Goal: Book appointment/travel/reservation

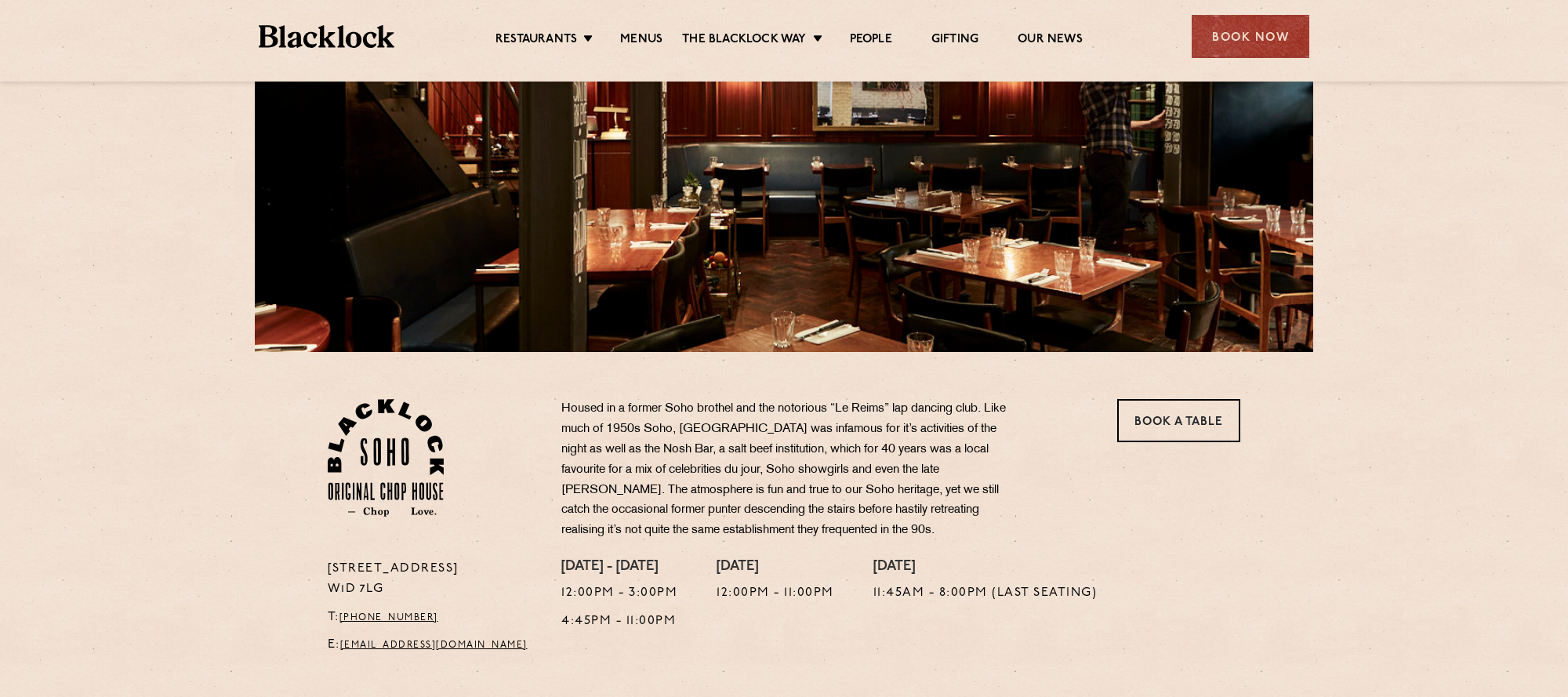
scroll to position [208, 0]
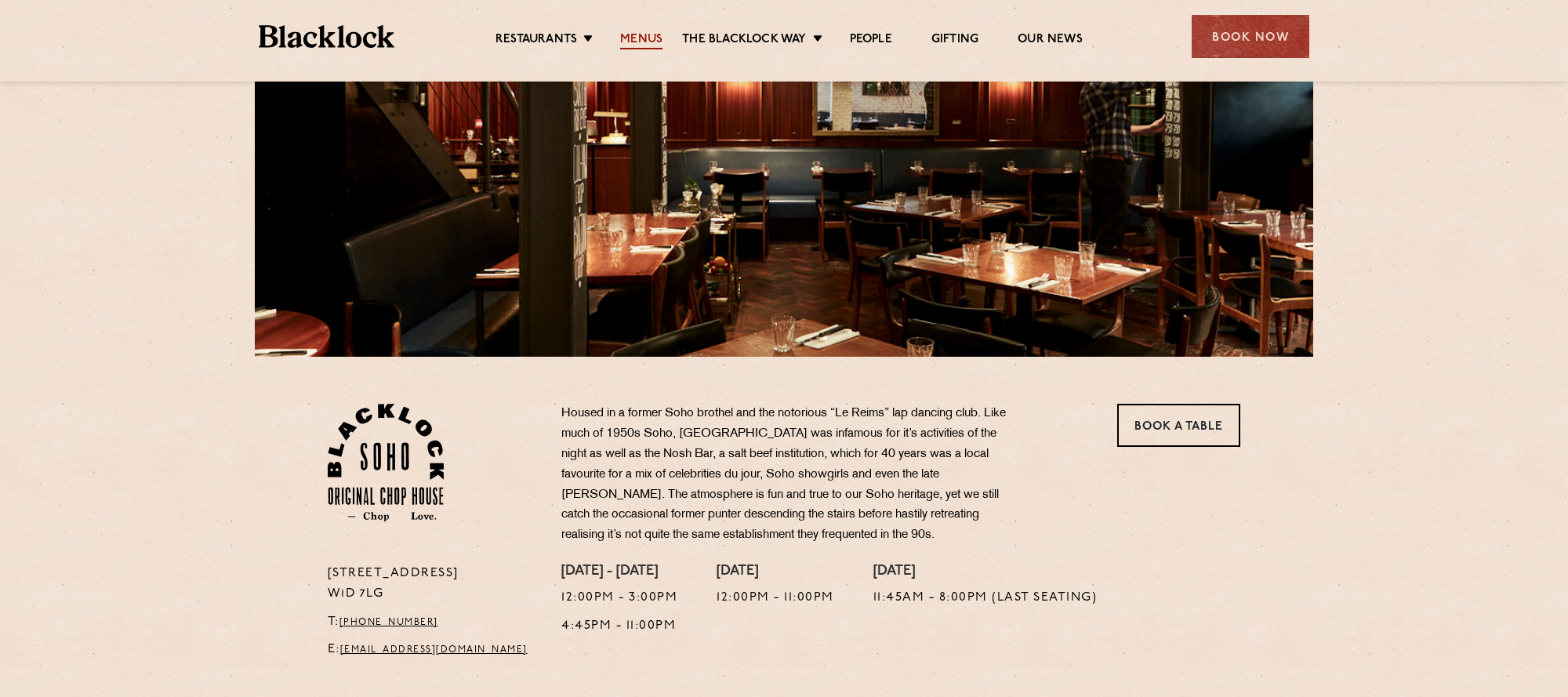
click at [639, 38] on link "Menus" at bounding box center [641, 40] width 42 height 17
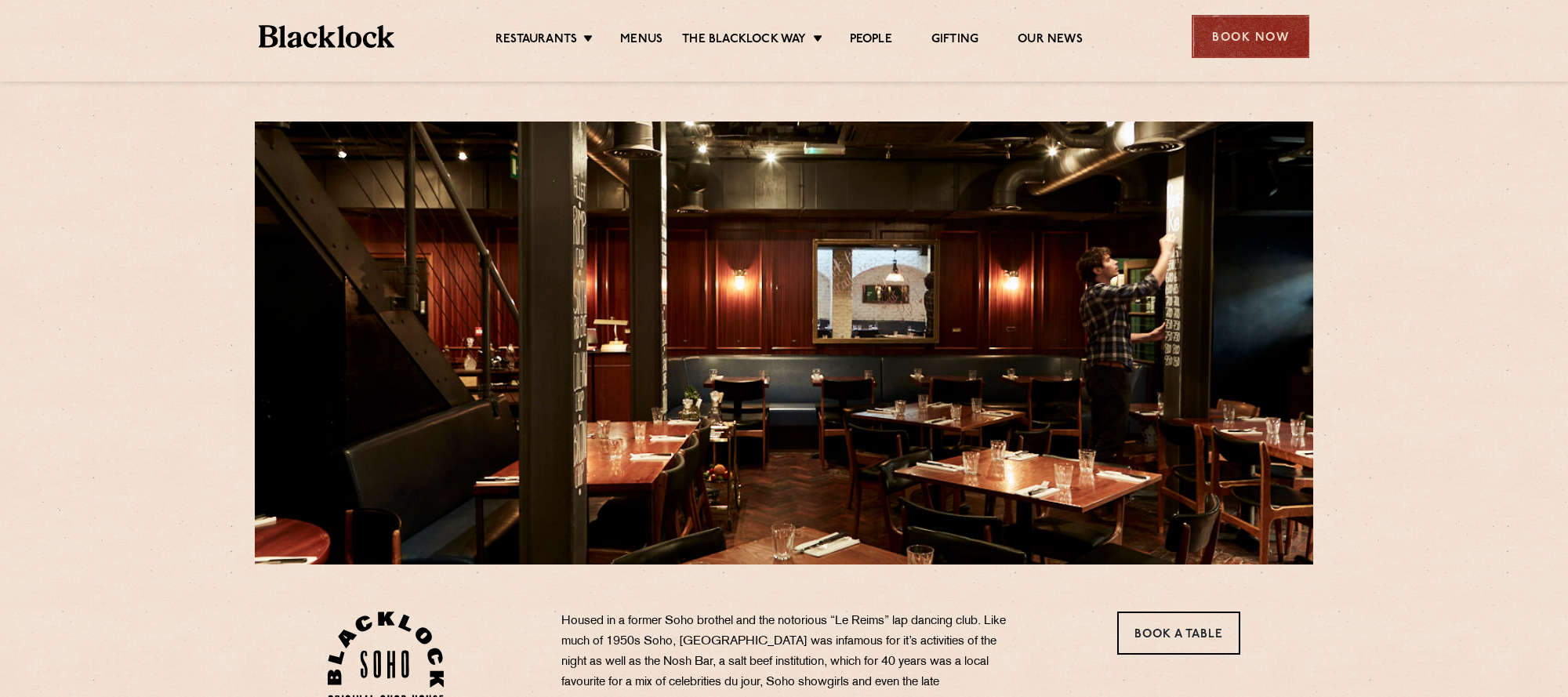
click at [1257, 33] on div "Book Now" at bounding box center [1250, 36] width 118 height 43
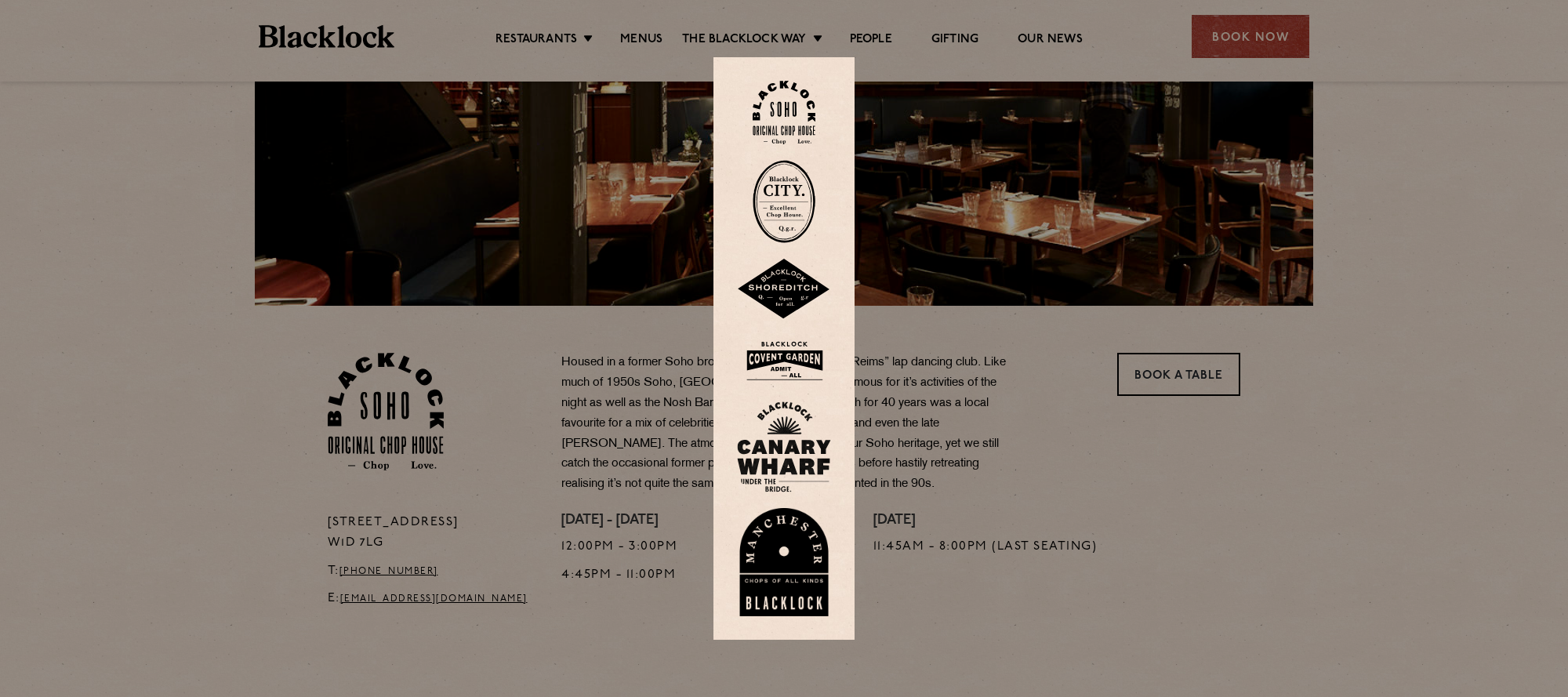
scroll to position [266, 0]
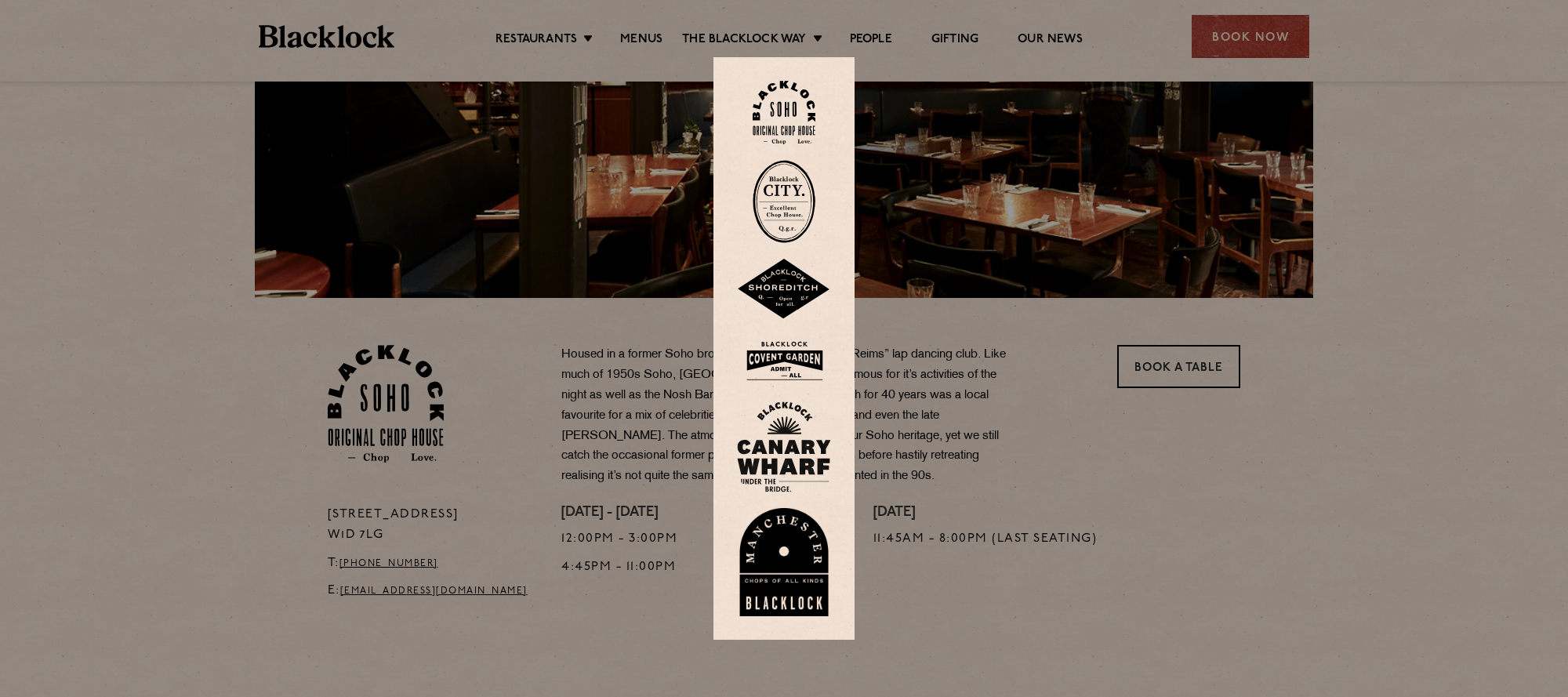
click at [1133, 470] on div at bounding box center [784, 348] width 1568 height 697
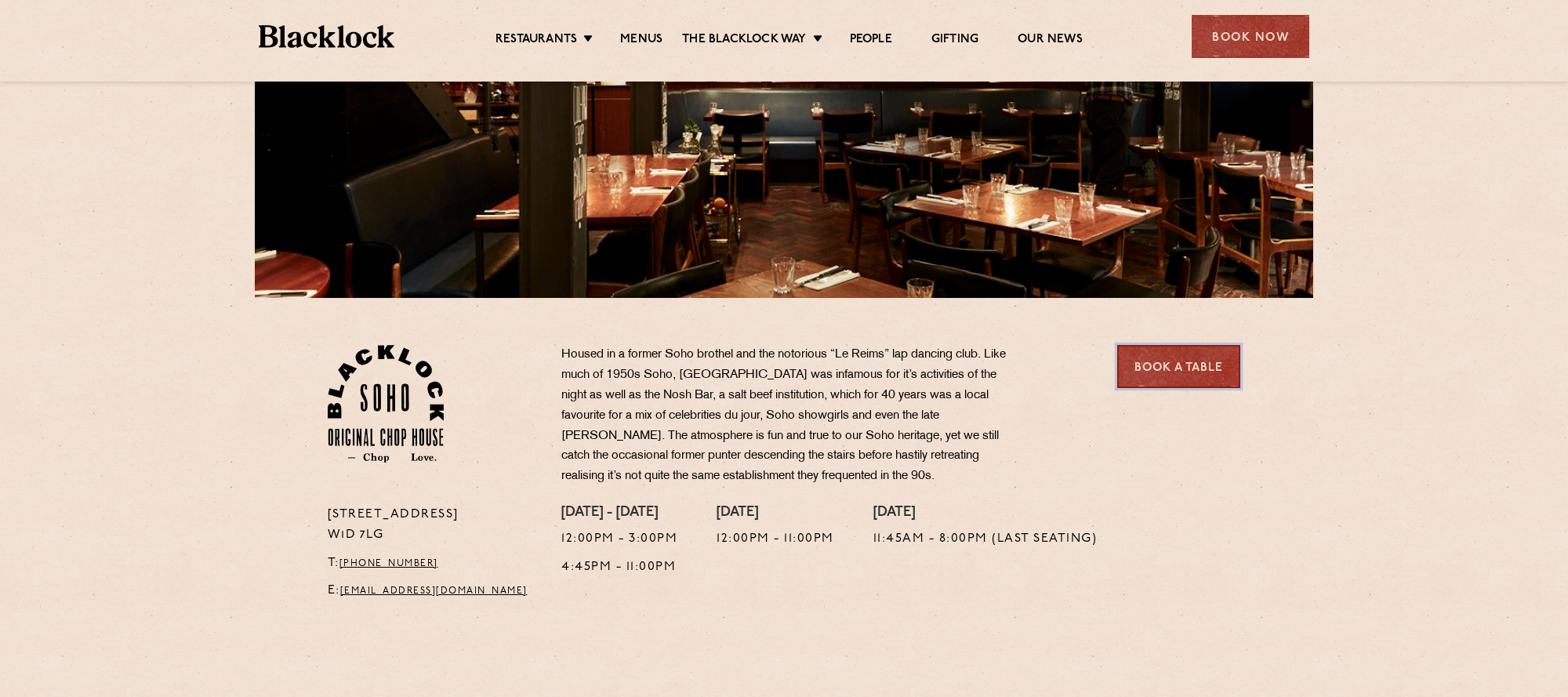
click at [1183, 370] on link "Book a Table" at bounding box center [1178, 366] width 124 height 43
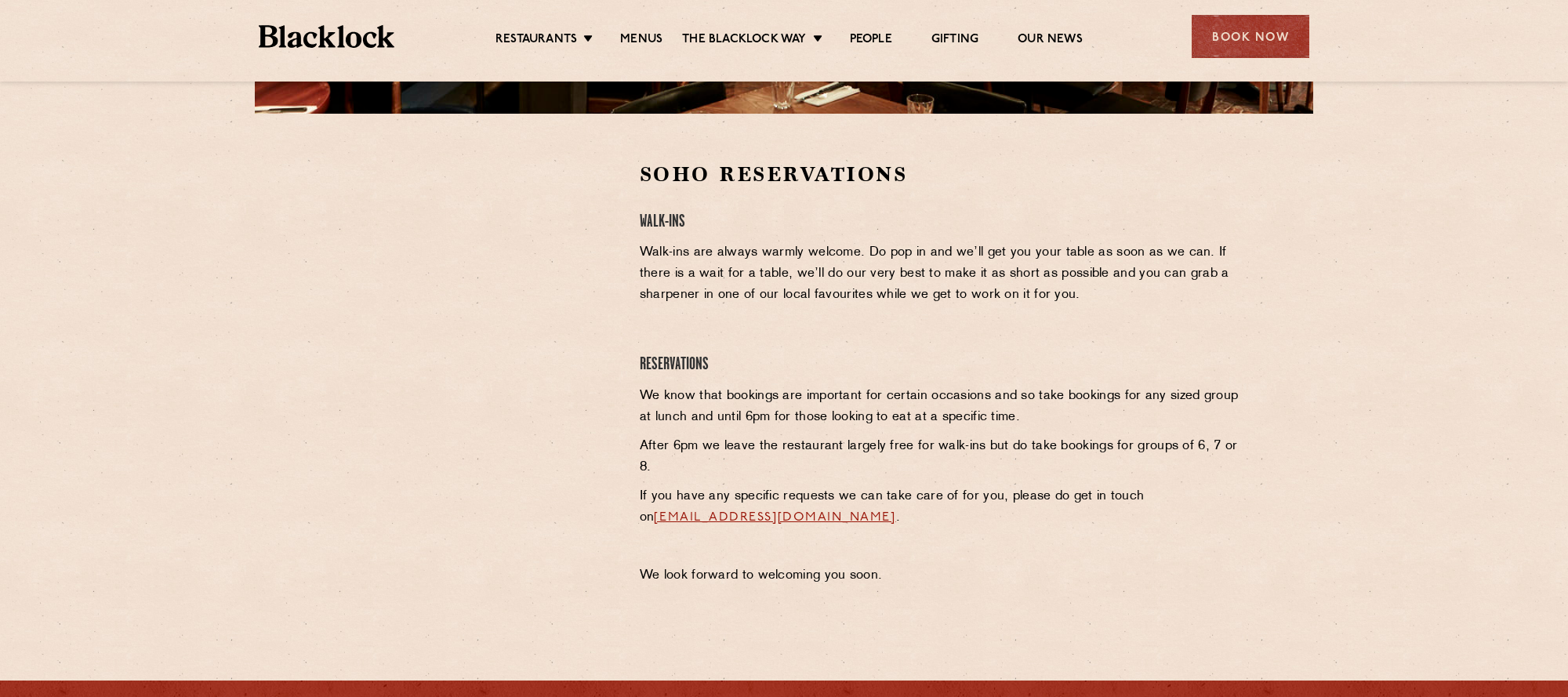
scroll to position [475, 0]
